Goal: Task Accomplishment & Management: Complete application form

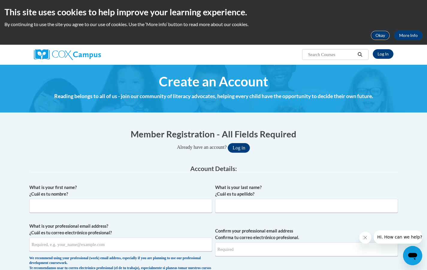
click at [378, 36] on button "Okay" at bounding box center [380, 36] width 19 height 10
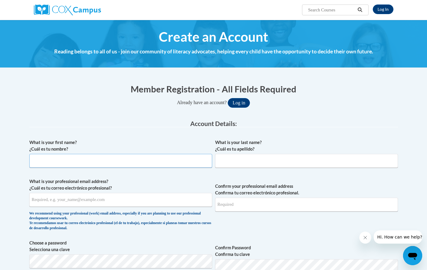
click at [166, 157] on input "What is your first name? ¿Cuál es tu nombre?" at bounding box center [120, 161] width 183 height 14
type input "[GEOGRAPHIC_DATA]"
click at [268, 154] on input "What is your last name? ¿Cuál es tu apellido?" at bounding box center [306, 161] width 183 height 14
type input "[PERSON_NAME]"
click at [163, 204] on input "What is your professional email address? ¿Cuál es tu correo electrónico profesi…" at bounding box center [120, 200] width 183 height 14
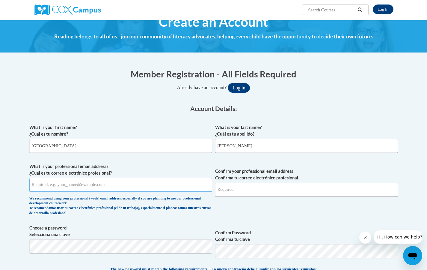
scroll to position [16, 0]
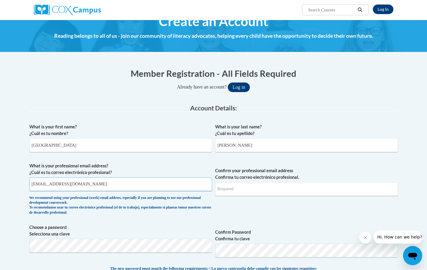
type input "[EMAIL_ADDRESS][DOMAIN_NAME]"
click at [250, 186] on input "Confirm your professional email address Confirma tu correo electrónico profesio…" at bounding box center [306, 189] width 183 height 14
type input "[EMAIL_ADDRESS][DOMAIN_NAME]"
click at [197, 237] on label "Choose a password Selecciona una clave" at bounding box center [120, 230] width 183 height 13
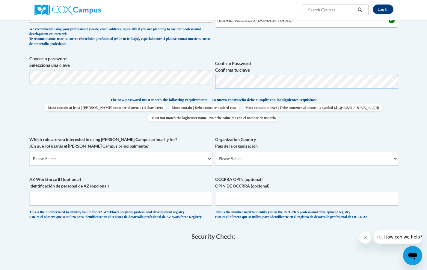
scroll to position [184, 0]
click at [153, 159] on select "Please Select College/University | Colegio/Universidad Community/Nonprofit Part…" at bounding box center [120, 158] width 183 height 14
select select "5a18ea06-2b54-4451-96f2-d152daf9eac5"
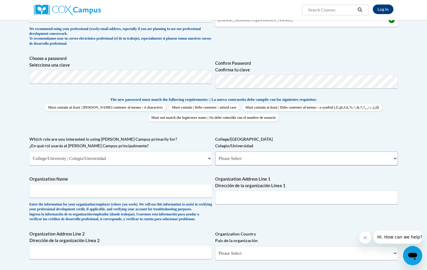
click at [243, 157] on select "Please Select College/University Staff | Empleado universitario College/Univers…" at bounding box center [306, 158] width 183 height 14
select select "99b32b07-cffc-426c-8bf6-0cd77760d84b"
click at [172, 195] on input "Organization Name" at bounding box center [120, 191] width 183 height 14
type input "[US_STATE][GEOGRAPHIC_DATA]"
click at [251, 200] on input "Organization Address Line 1 Dirección de la organización Línea 1" at bounding box center [306, 197] width 183 height 14
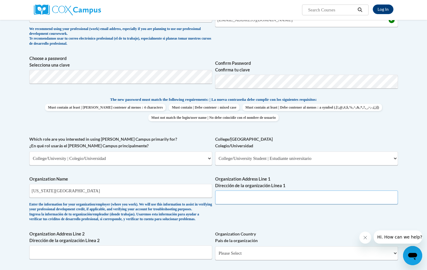
click at [234, 202] on input "Organization Address Line 1 Dirección de la organización Línea 1" at bounding box center [306, 197] width 183 height 14
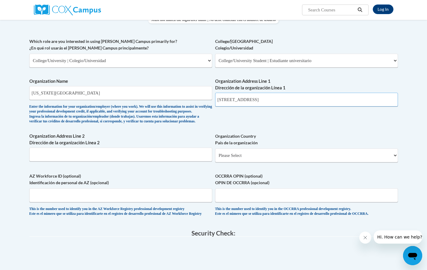
scroll to position [283, 0]
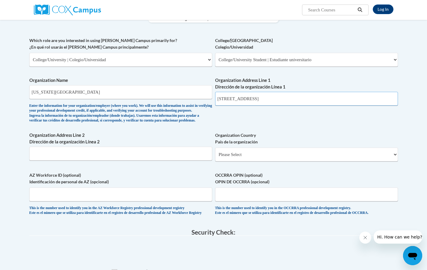
type input "912 W Franklin St., Richmond,VA 23284-9040"
click at [240, 161] on select "Please Select United States | Estados Unidos Outside of the United States | Fue…" at bounding box center [306, 154] width 183 height 14
select select "ad49bcad-a171-4b2e-b99c-48b446064914"
select select
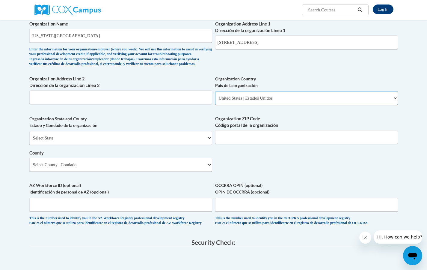
scroll to position [341, 0]
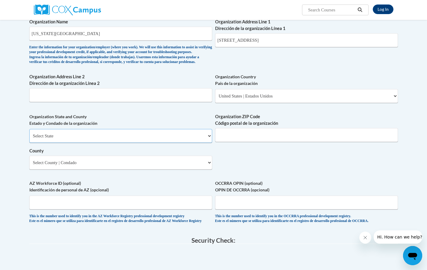
click at [200, 143] on select "Select State Alabama Alaska Arizona Arkansas California Colorado Connecticut De…" at bounding box center [120, 136] width 183 height 14
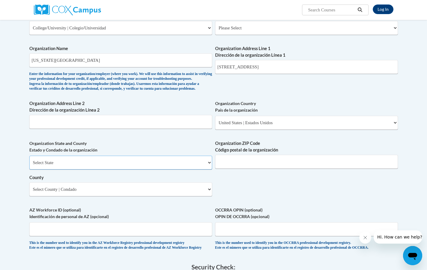
scroll to position [306, 0]
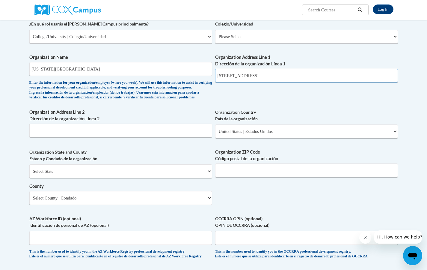
drag, startPoint x: 282, startPoint y: 77, endPoint x: 322, endPoint y: 82, distance: 40.5
click at [322, 82] on input "912 W Franklin St., Richmond,VA 23284-9040" at bounding box center [306, 76] width 183 height 14
type input "[STREET_ADDRESS]"
click at [198, 178] on select "Select State Alabama Alaska Arizona Arkansas California Colorado Connecticut De…" at bounding box center [120, 171] width 183 height 14
select select "Virginia"
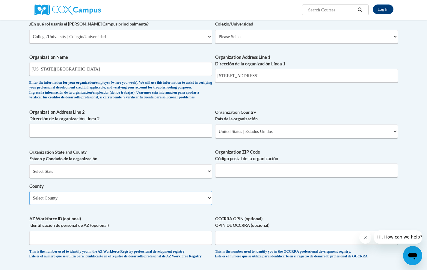
click at [203, 205] on select "Select County Accomack Albemarle Alexandria Alleghany Amelia Amherst Appomattox…" at bounding box center [120, 198] width 183 height 14
select select "Richmond"
click at [272, 177] on input "Organization ZIP Code Código postal de la organización" at bounding box center [306, 170] width 183 height 14
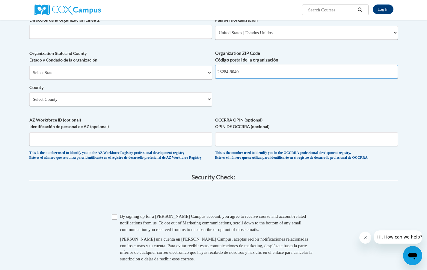
scroll to position [406, 0]
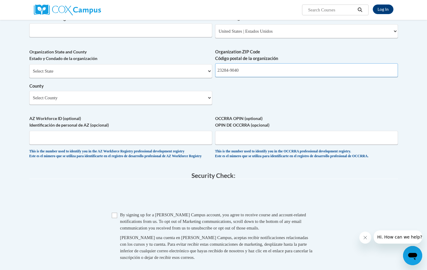
type input "23284-9040"
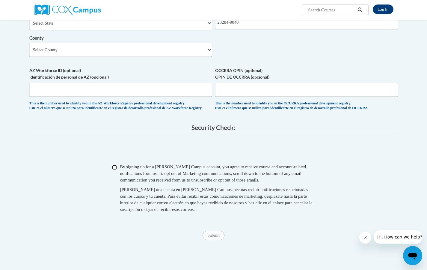
click at [115, 170] on input "Checkbox" at bounding box center [114, 167] width 5 height 5
checkbox input "true"
click at [214, 240] on input "Submit" at bounding box center [214, 235] width 22 height 10
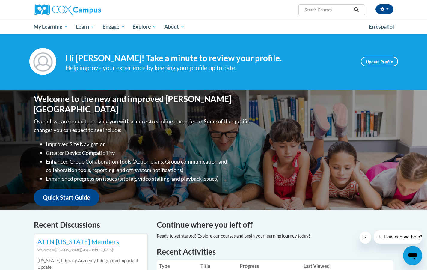
scroll to position [0, 0]
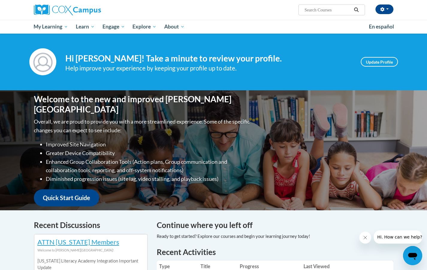
click at [55, 67] on div at bounding box center [42, 61] width 27 height 27
click at [49, 67] on img at bounding box center [42, 61] width 27 height 27
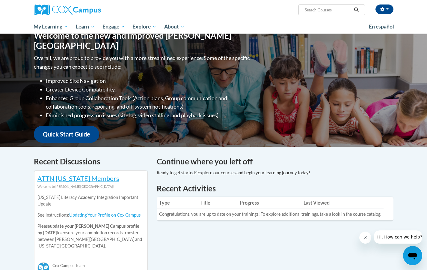
scroll to position [0, 0]
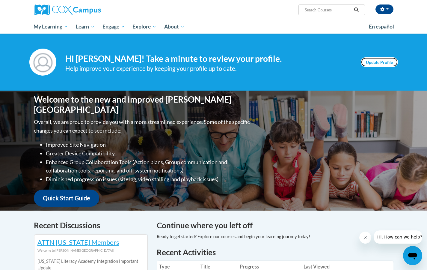
click at [390, 64] on link "Update Profile" at bounding box center [379, 62] width 37 height 10
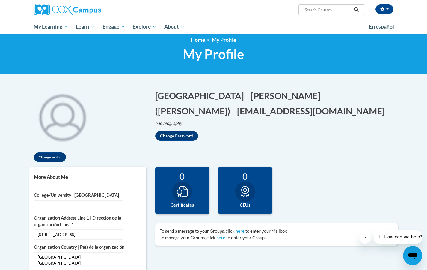
scroll to position [4, 0]
